Goal: Information Seeking & Learning: Learn about a topic

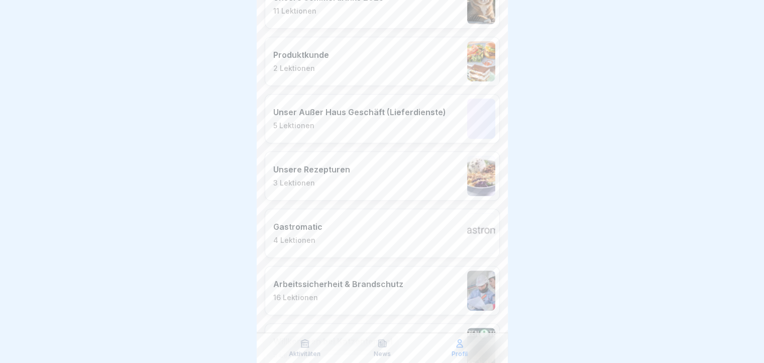
scroll to position [603, 0]
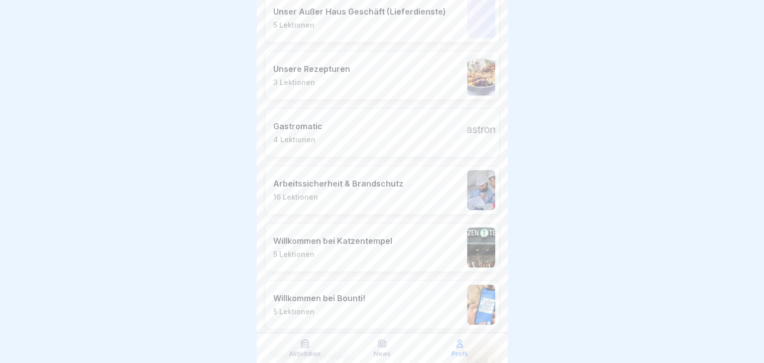
click at [402, 195] on div "Arbeitssicherheit & Brandschutz 16 Lektionen" at bounding box center [382, 189] width 235 height 49
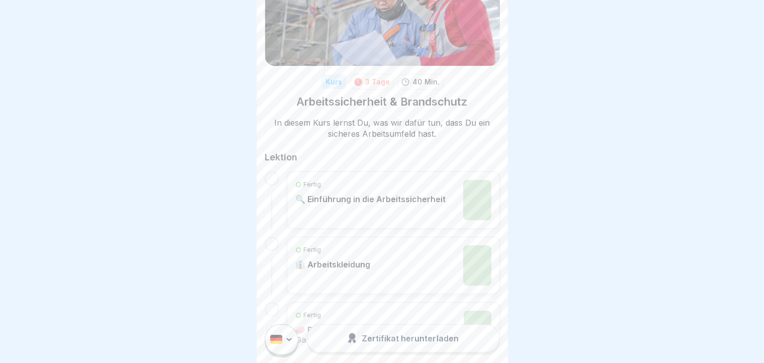
scroll to position [151, 0]
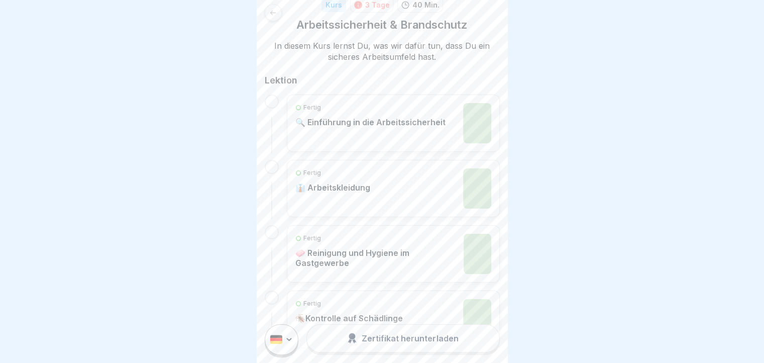
click at [361, 185] on p "👔 Arbeitskleidung" at bounding box center [332, 187] width 75 height 10
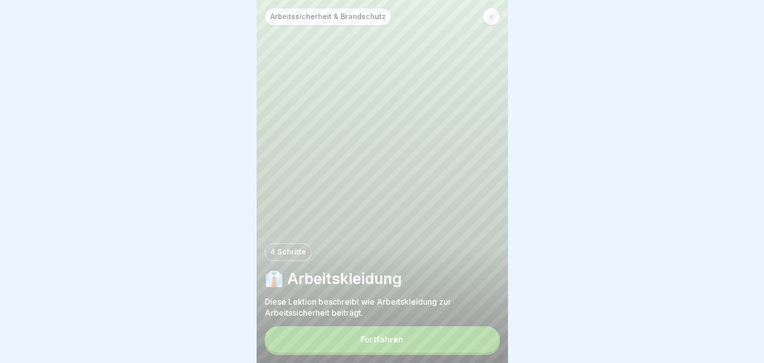
click at [410, 352] on button "Fortfahren" at bounding box center [382, 339] width 235 height 26
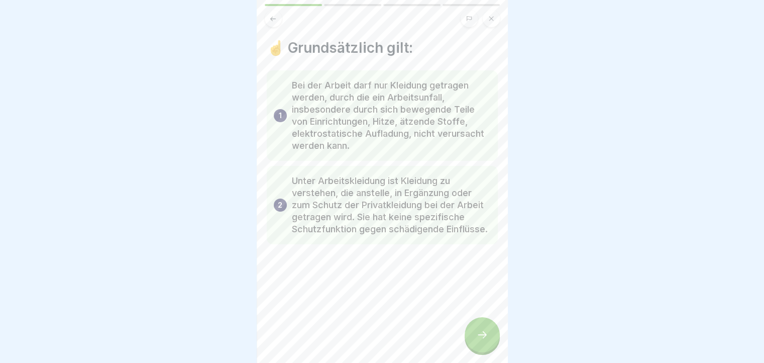
click at [484, 339] on icon at bounding box center [482, 334] width 12 height 12
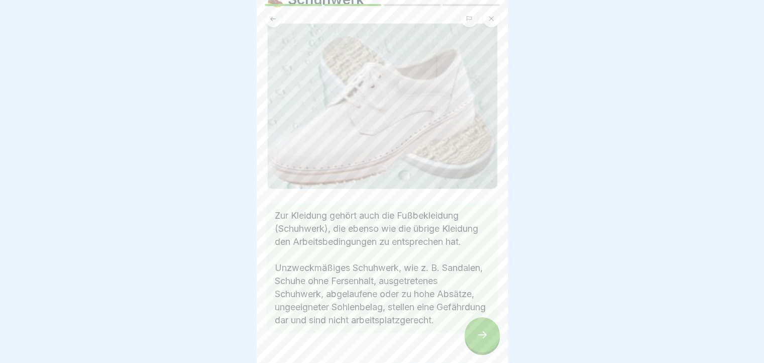
scroll to position [98, 0]
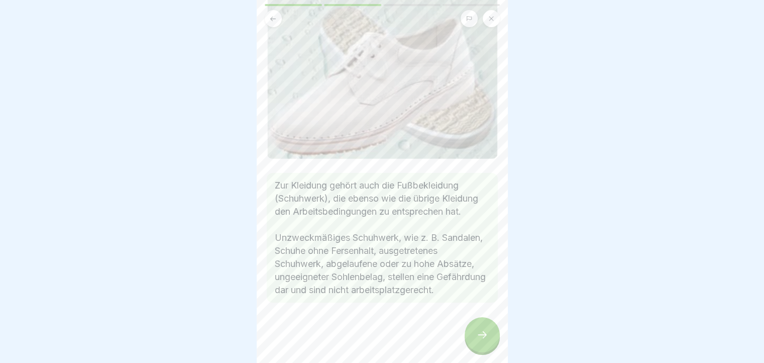
click at [478, 336] on div at bounding box center [482, 334] width 35 height 35
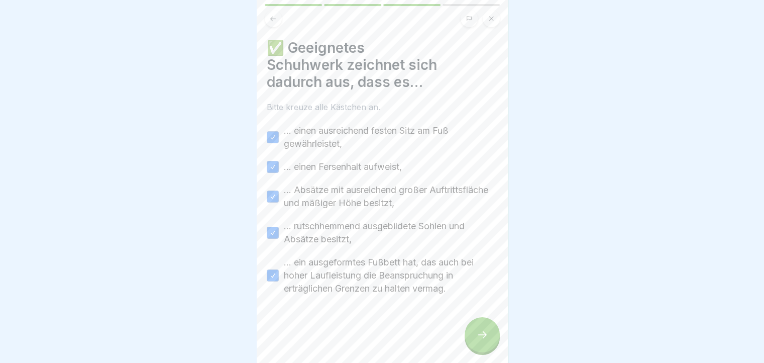
click at [478, 336] on div at bounding box center [482, 334] width 35 height 35
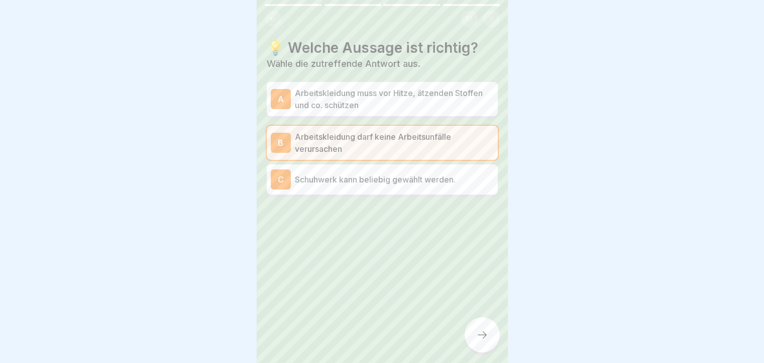
click at [478, 336] on div at bounding box center [482, 334] width 35 height 35
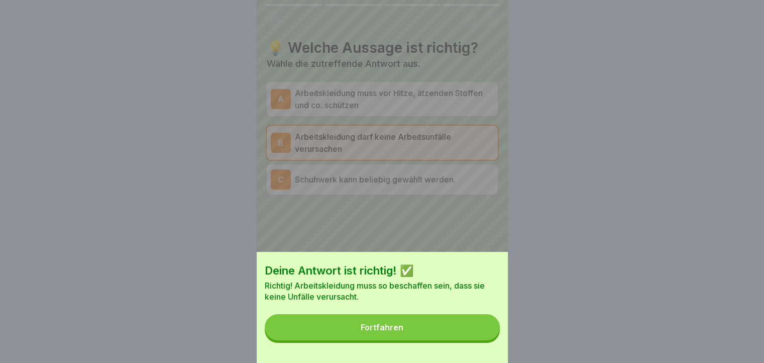
click at [478, 336] on button "Fortfahren" at bounding box center [382, 327] width 235 height 26
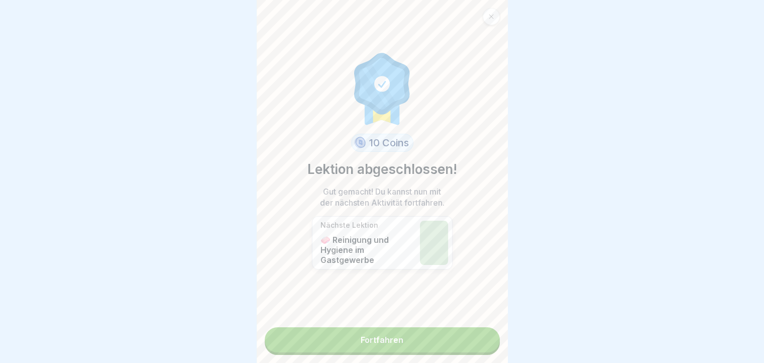
click at [478, 336] on link "Fortfahren" at bounding box center [382, 339] width 235 height 25
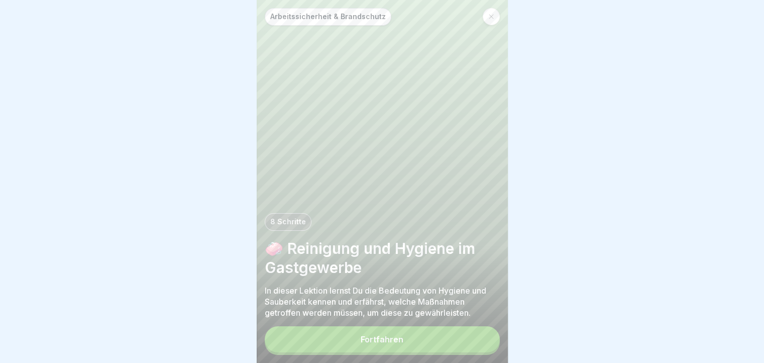
click at [488, 16] on icon at bounding box center [491, 17] width 6 height 6
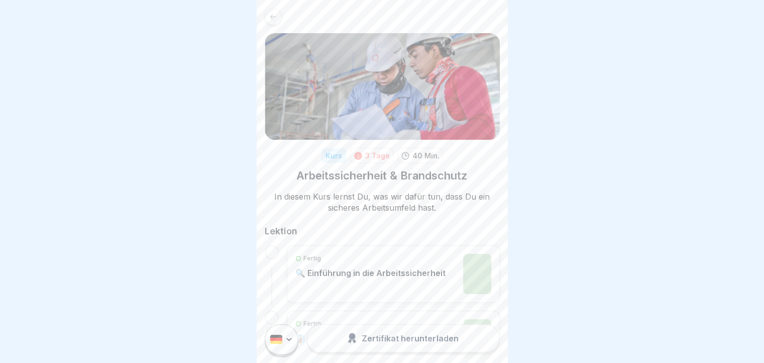
click at [273, 16] on icon at bounding box center [273, 17] width 8 height 8
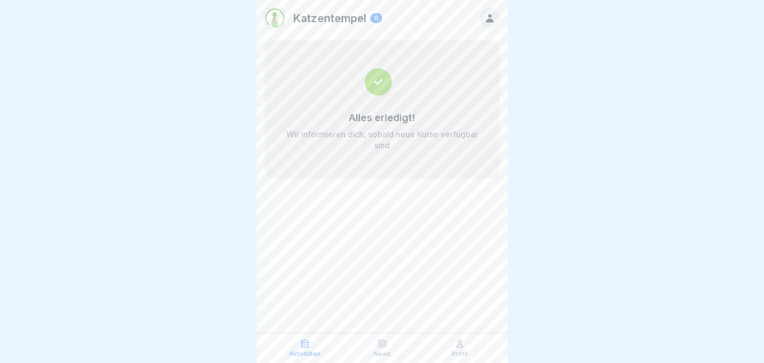
click at [465, 355] on p "Profil" at bounding box center [460, 353] width 16 height 7
